Goal: Navigation & Orientation: Find specific page/section

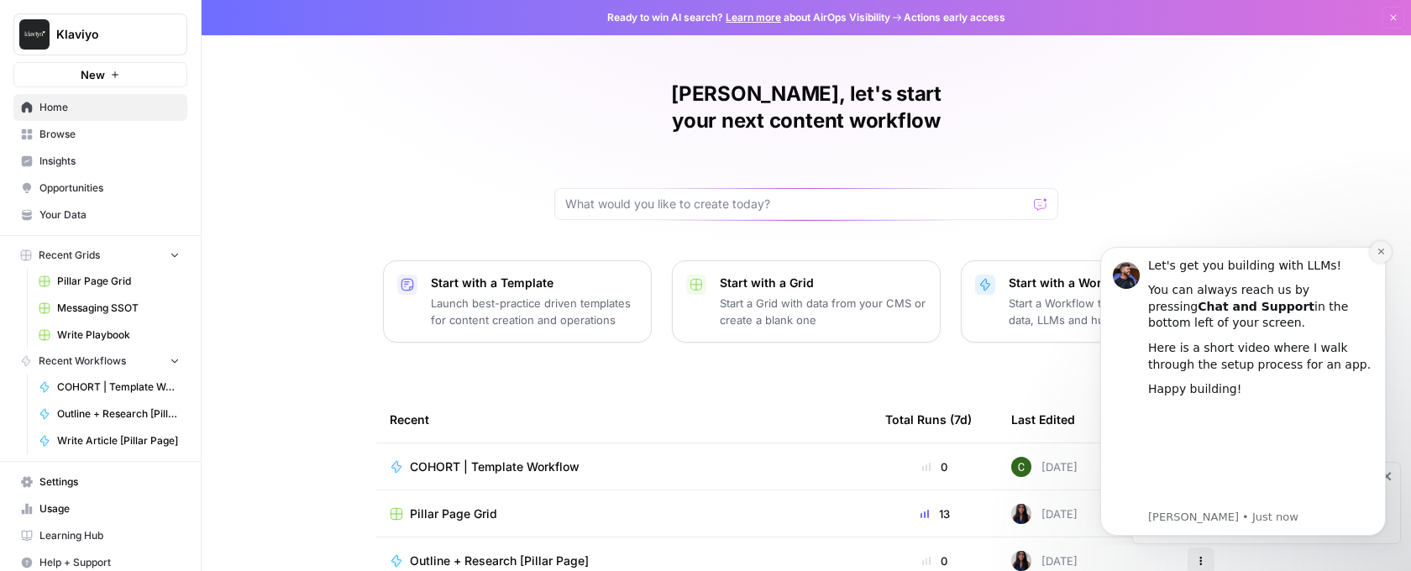
click at [1381, 251] on icon "Dismiss notification" at bounding box center [1381, 252] width 6 height 6
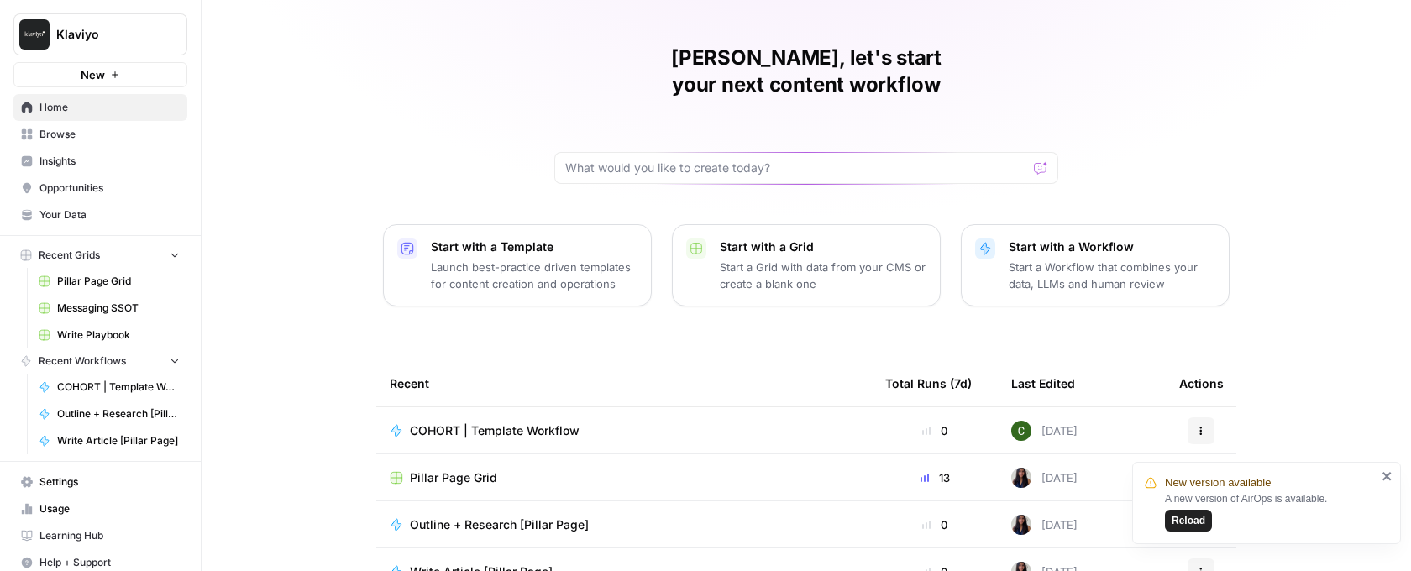
scroll to position [38, 0]
click at [639, 468] on div "Pillar Page Grid" at bounding box center [624, 476] width 469 height 17
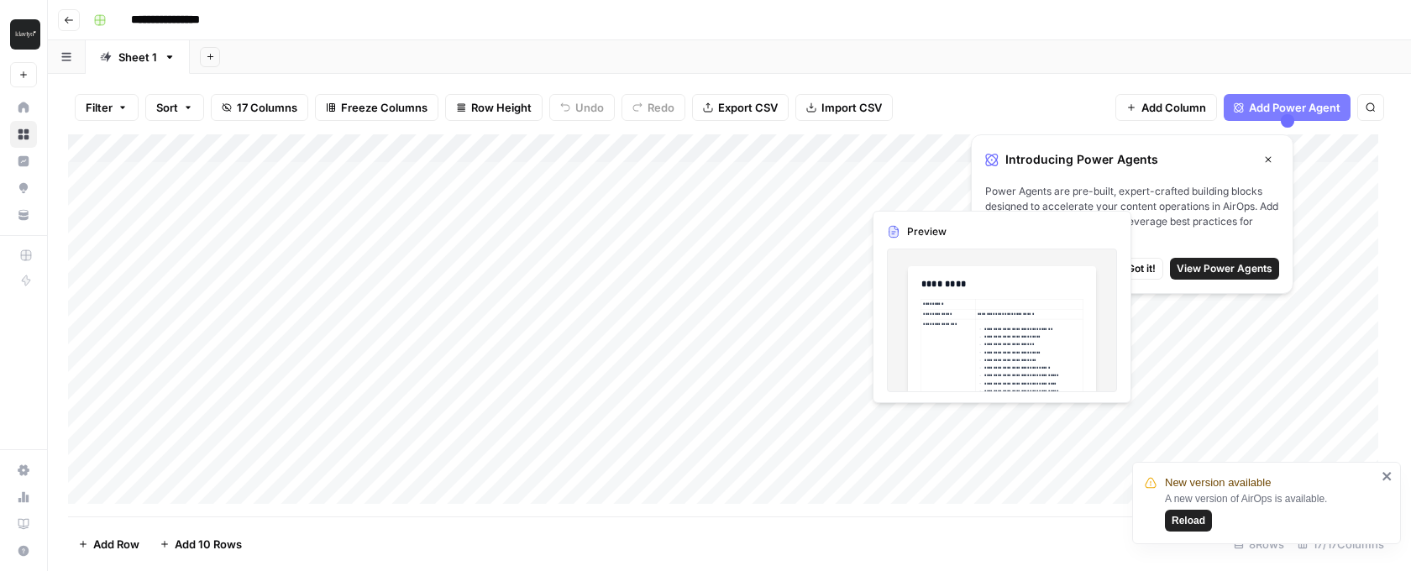
click at [1268, 159] on icon "button" at bounding box center [1269, 160] width 6 height 6
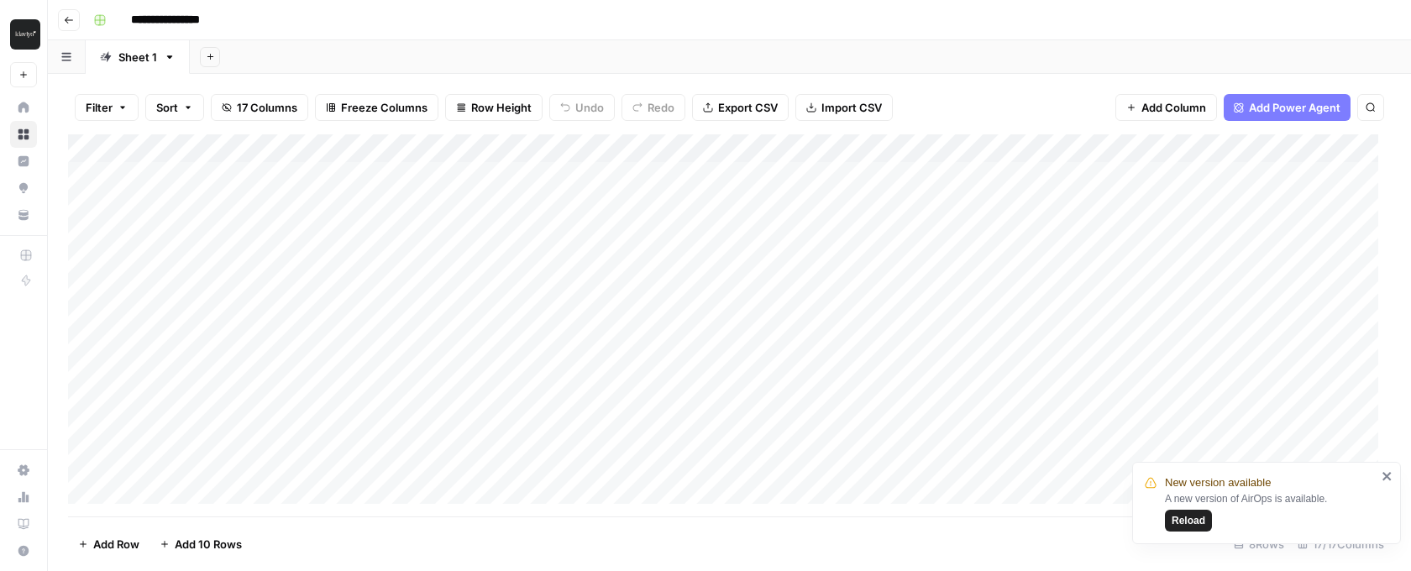
click at [33, 27] on img "Workspace: Klaviyo" at bounding box center [25, 34] width 30 height 30
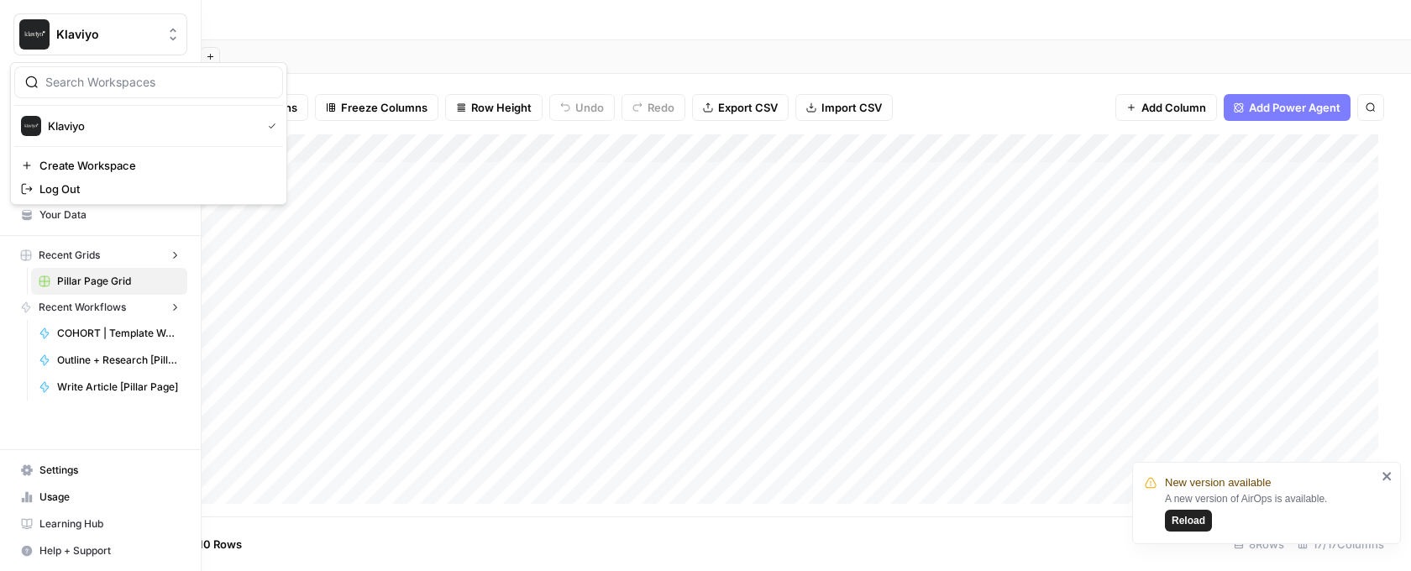
click at [25, 35] on img "Workspace: Klaviyo" at bounding box center [34, 34] width 30 height 30
click at [78, 255] on span "Recent Grids" at bounding box center [69, 255] width 61 height 15
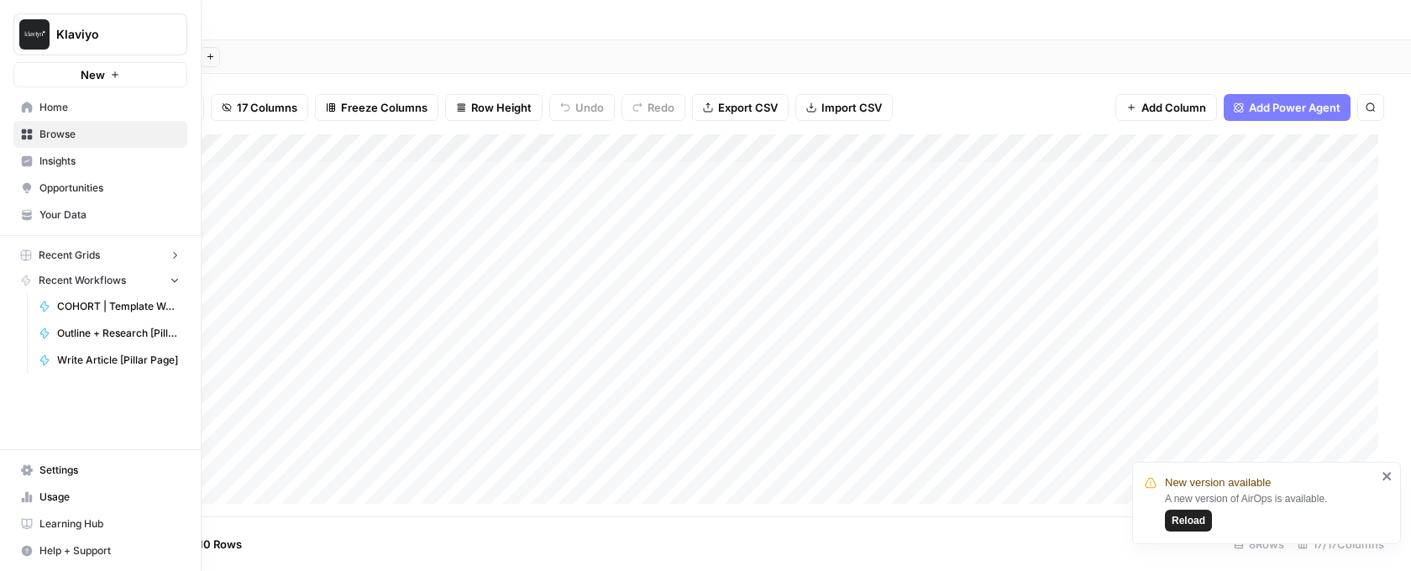
click at [92, 133] on span "Browse" at bounding box center [109, 134] width 140 height 15
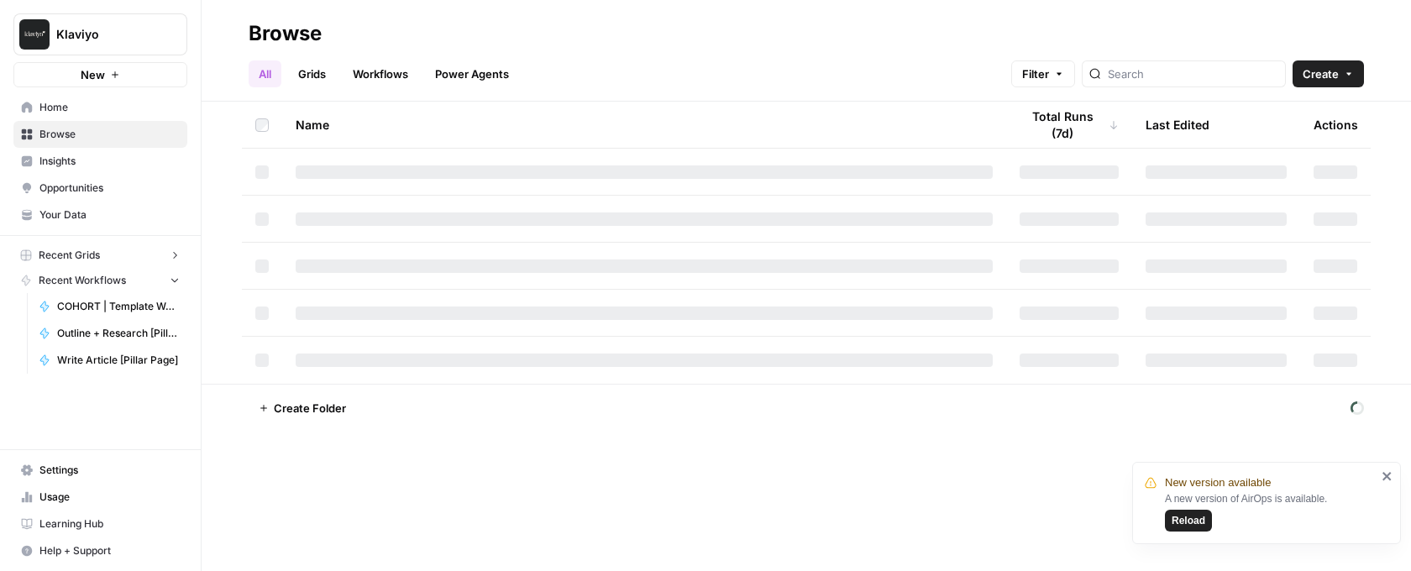
click at [325, 70] on link "Grids" at bounding box center [312, 73] width 48 height 27
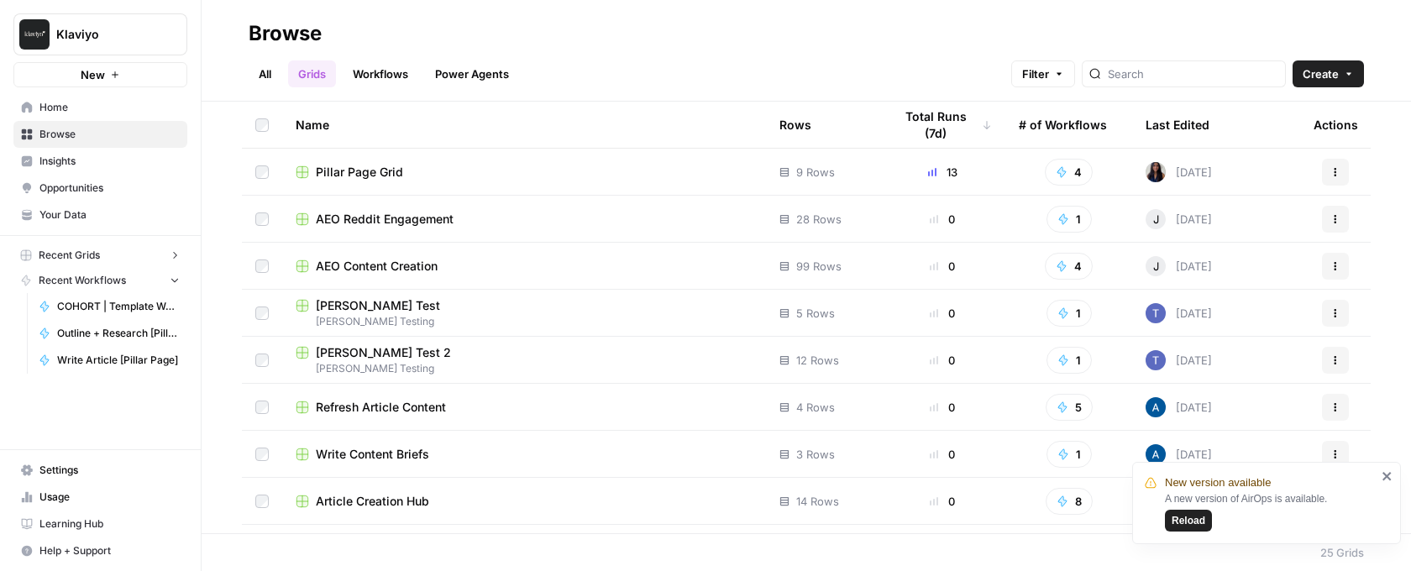
click at [386, 61] on link "Workflows" at bounding box center [381, 73] width 76 height 27
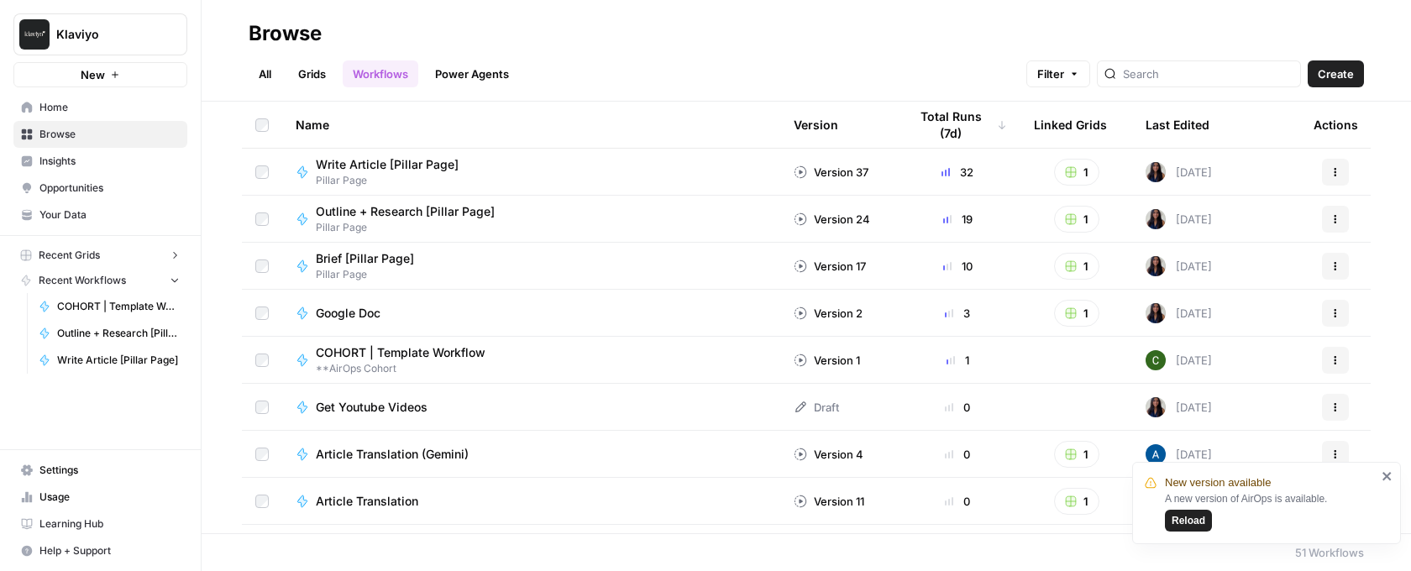
click at [475, 76] on link "Power Agents" at bounding box center [472, 73] width 94 height 27
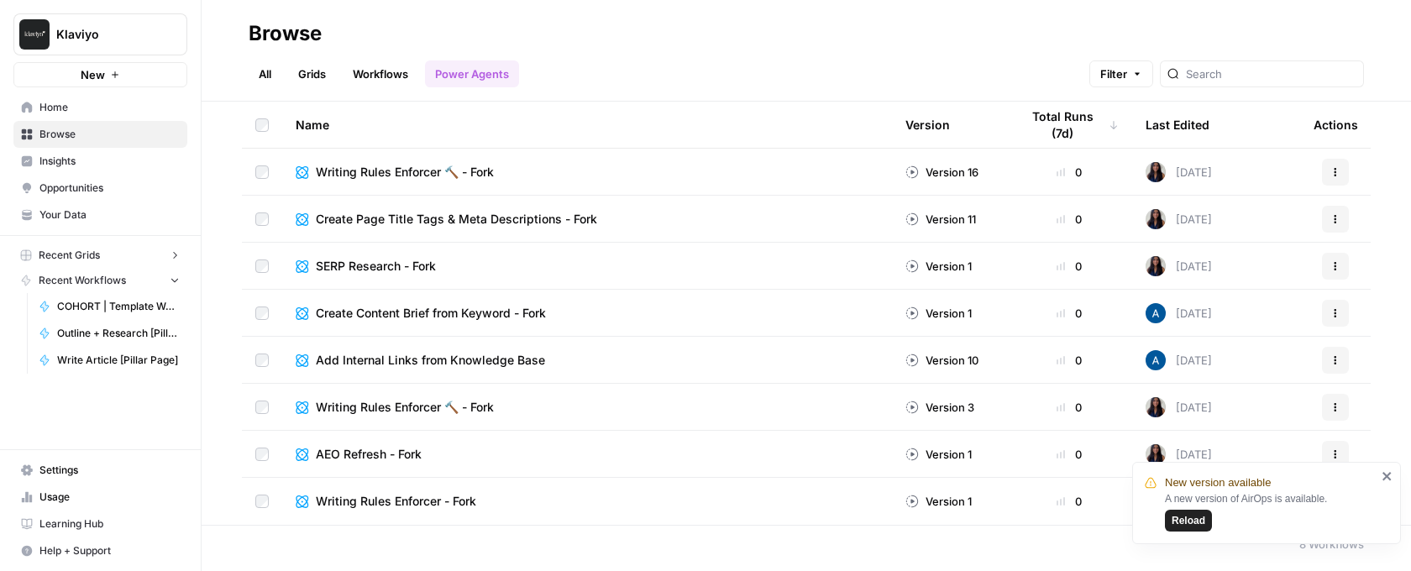
click at [388, 73] on link "Workflows" at bounding box center [381, 73] width 76 height 27
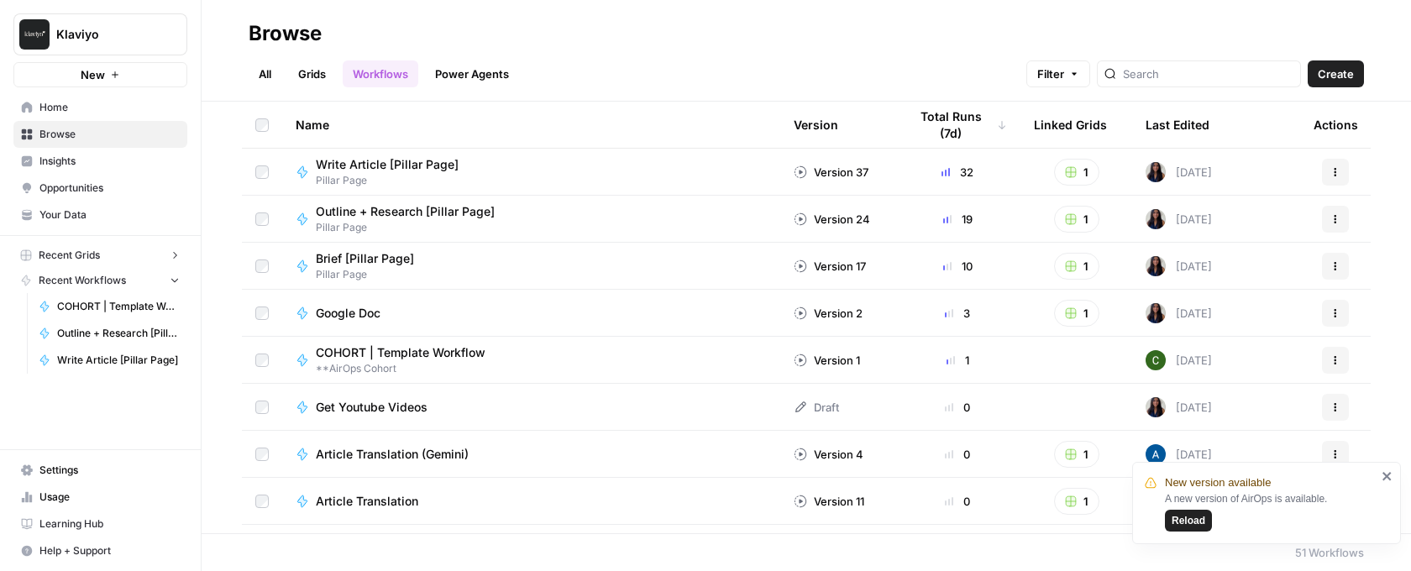
click at [324, 81] on link "Grids" at bounding box center [312, 73] width 48 height 27
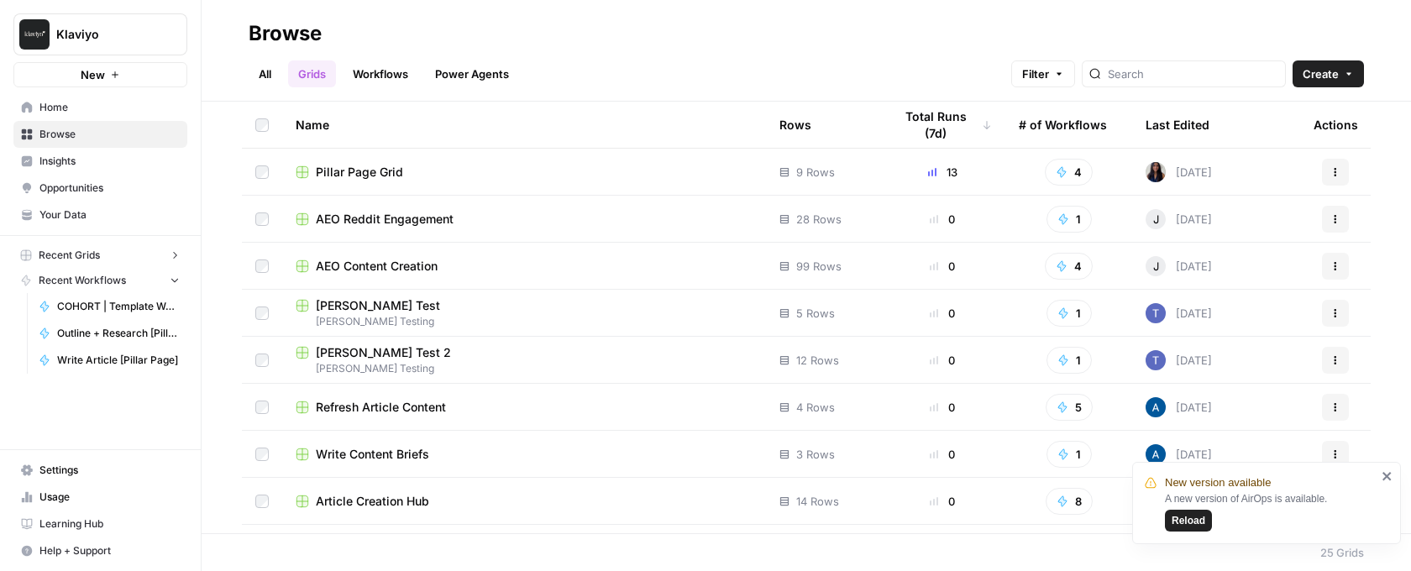
click at [407, 175] on div "Pillar Page Grid" at bounding box center [524, 172] width 457 height 17
